Goal: Transaction & Acquisition: Purchase product/service

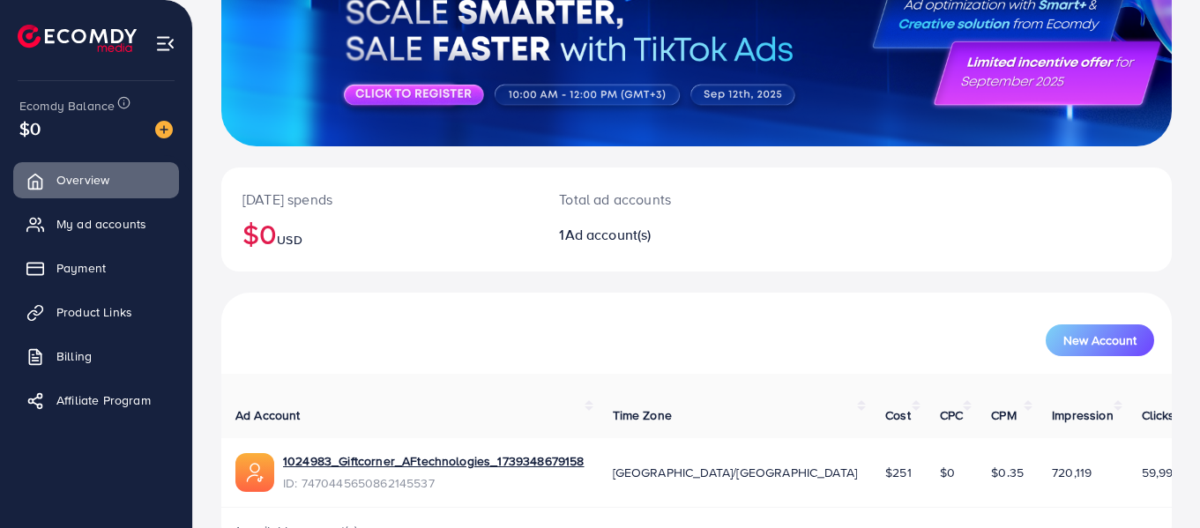
scroll to position [209, 0]
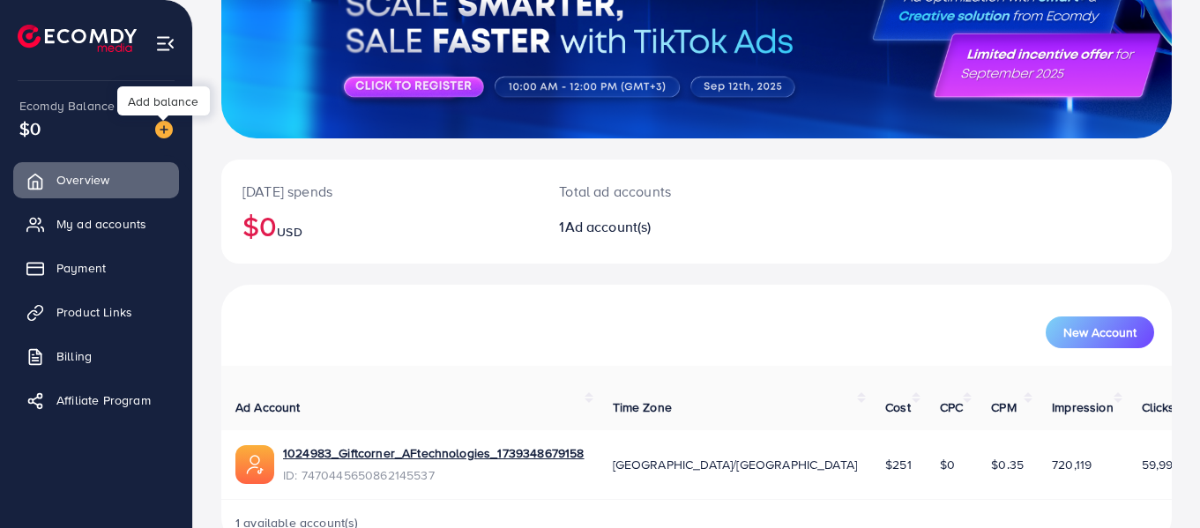
click at [165, 133] on img at bounding box center [164, 130] width 18 height 18
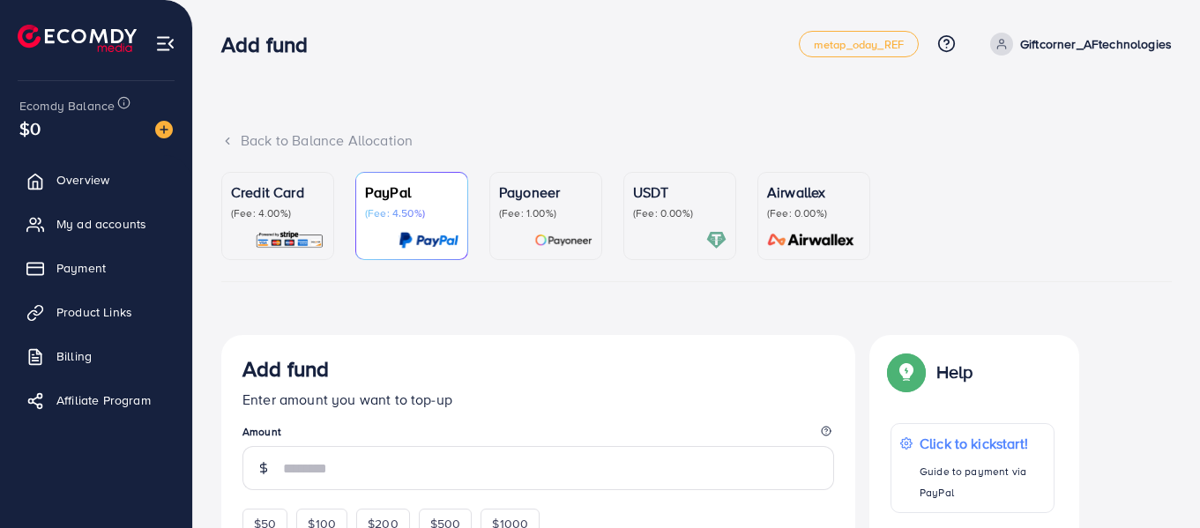
click at [255, 219] on p "(Fee: 4.00%)" at bounding box center [277, 213] width 93 height 14
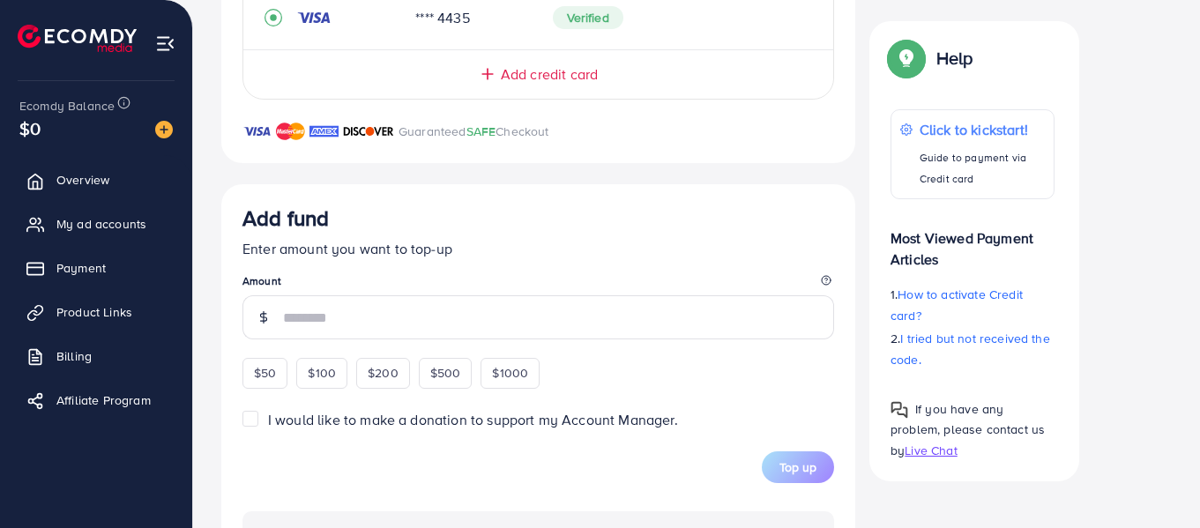
scroll to position [468, 0]
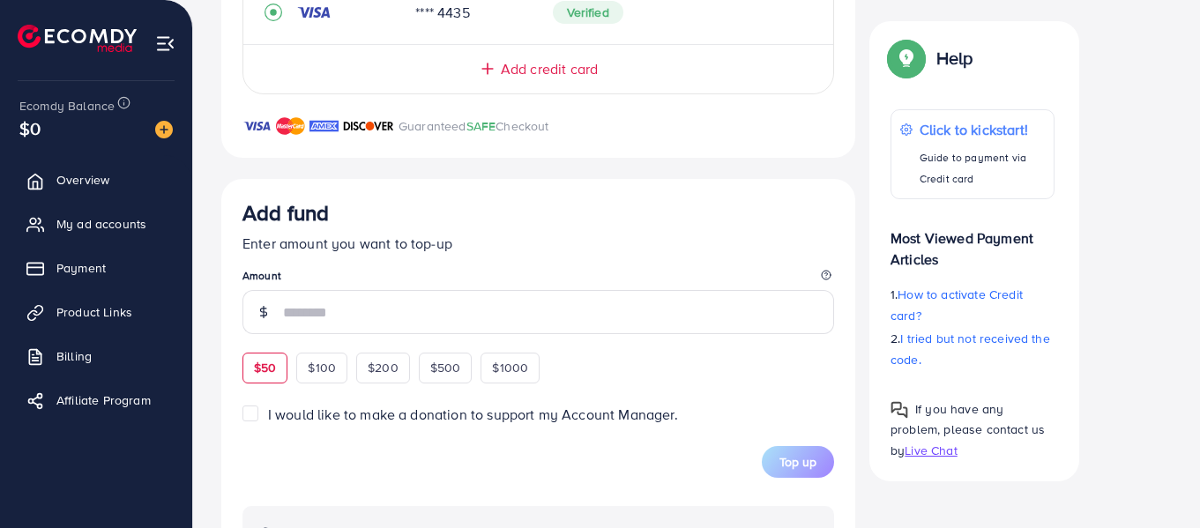
click at [260, 377] on div "$50" at bounding box center [264, 368] width 45 height 30
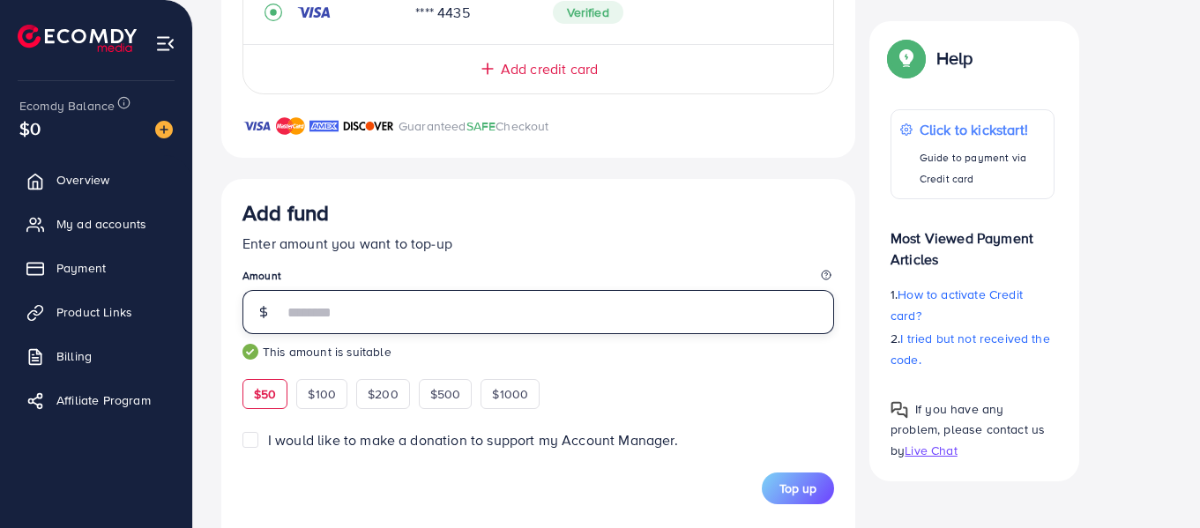
click at [295, 323] on input "**" at bounding box center [558, 312] width 551 height 44
click at [302, 321] on input "**" at bounding box center [558, 312] width 551 height 44
type input "*"
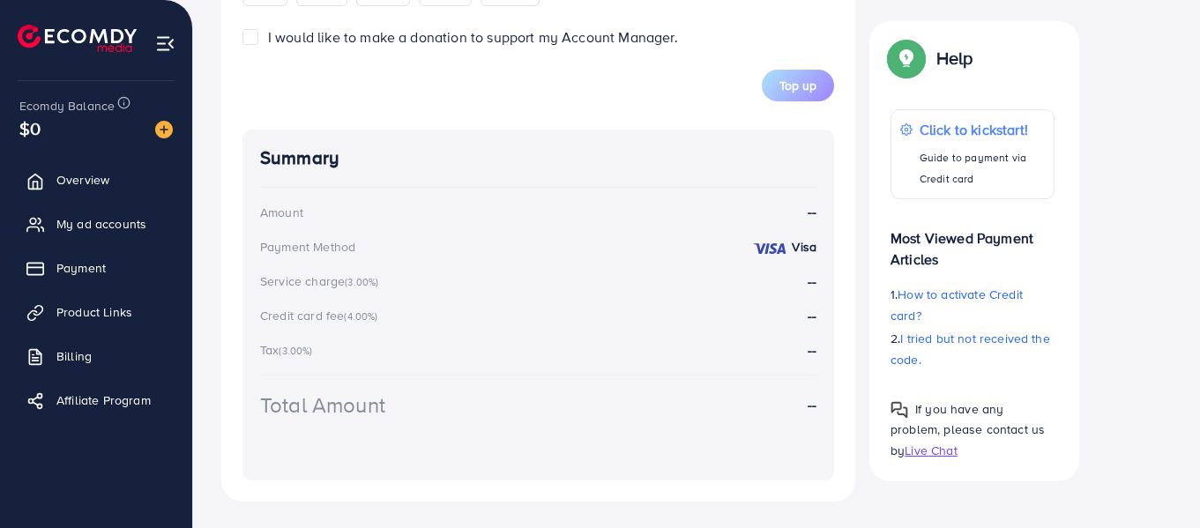
scroll to position [864, 0]
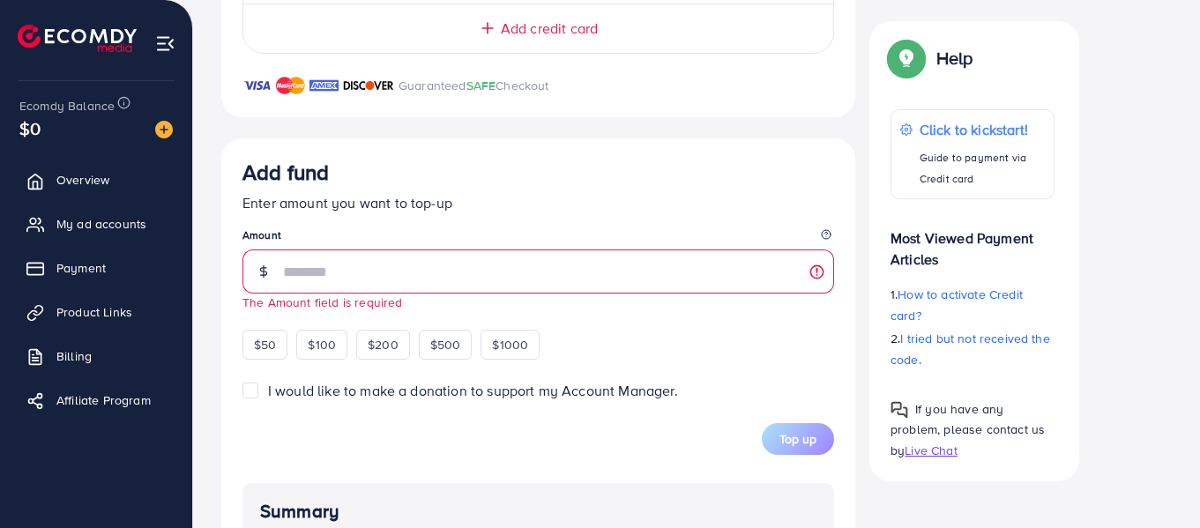
scroll to position [513, 0]
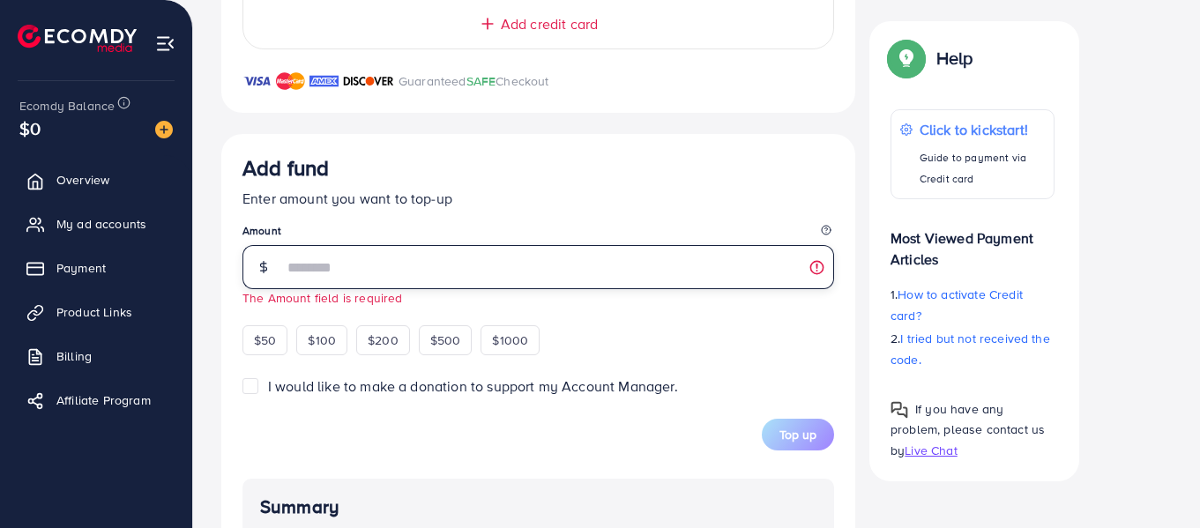
click at [526, 276] on input "number" at bounding box center [558, 267] width 551 height 44
